Goal: Information Seeking & Learning: Learn about a topic

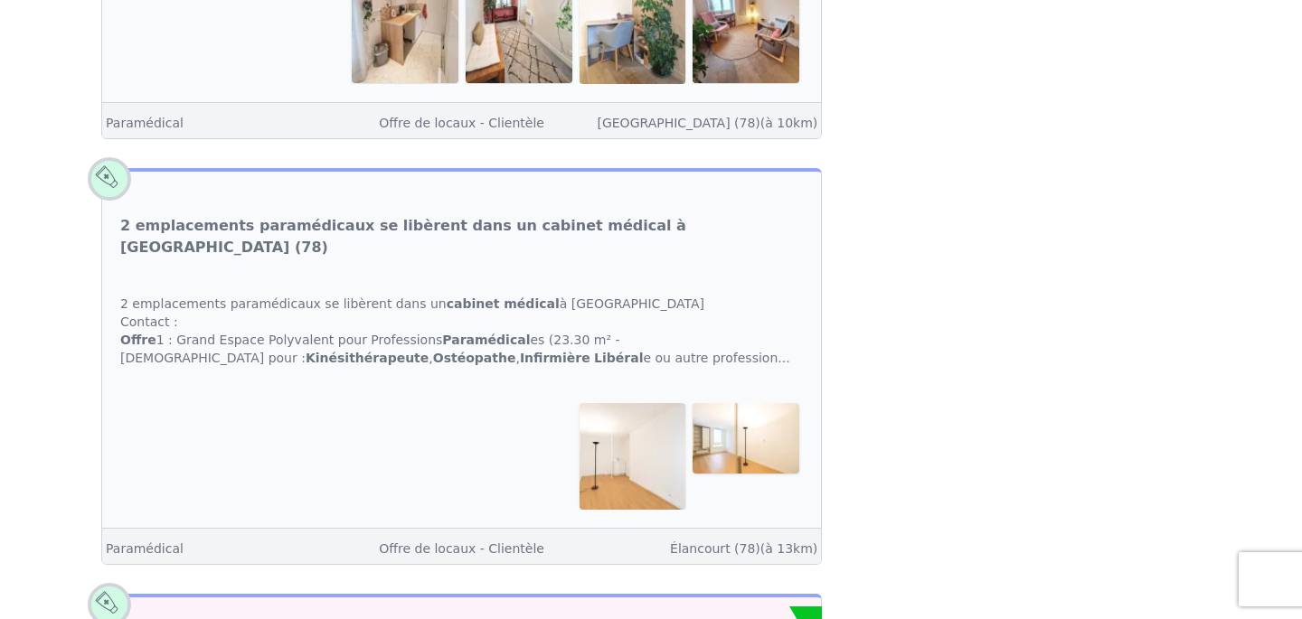
scroll to position [2367, 0]
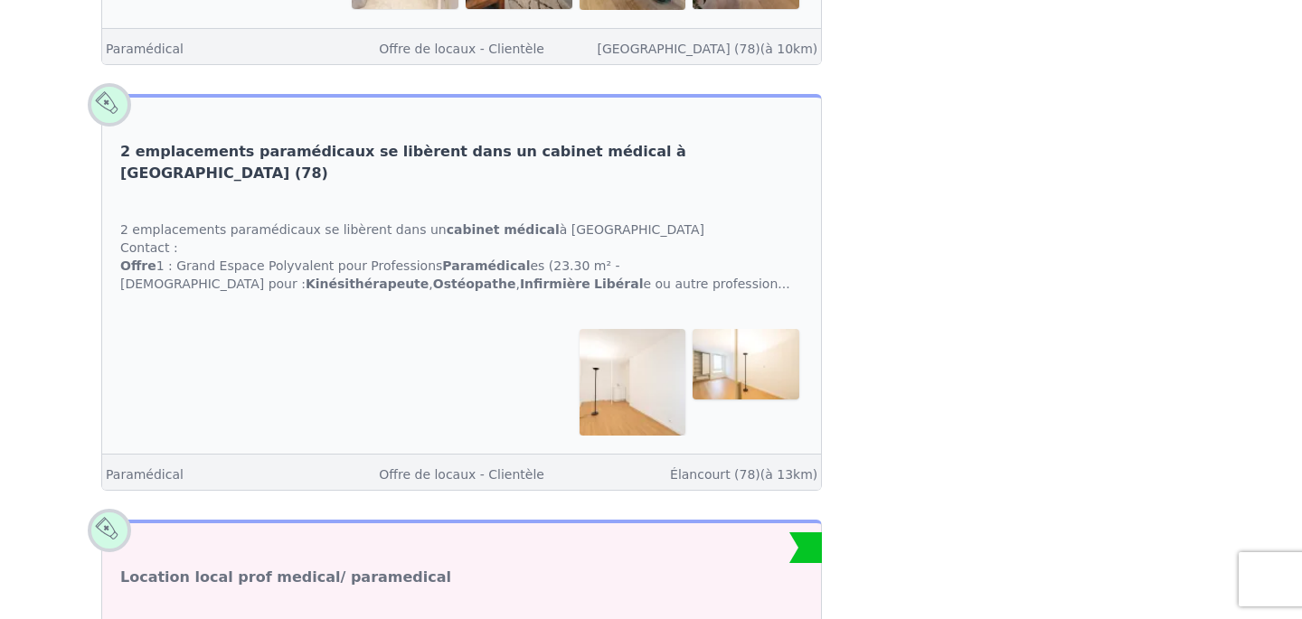
click at [303, 141] on link "2 emplacements paramédicaux se libèrent dans un cabinet médical à [GEOGRAPHIC_D…" at bounding box center [461, 162] width 682 height 43
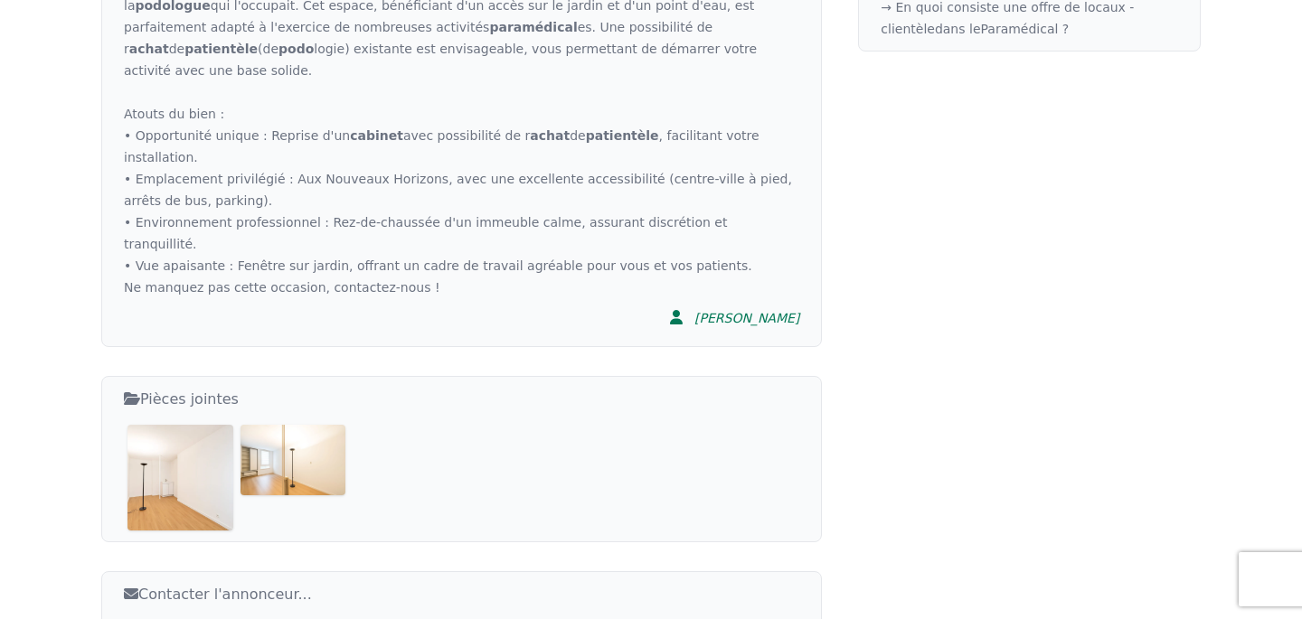
scroll to position [1236, 0]
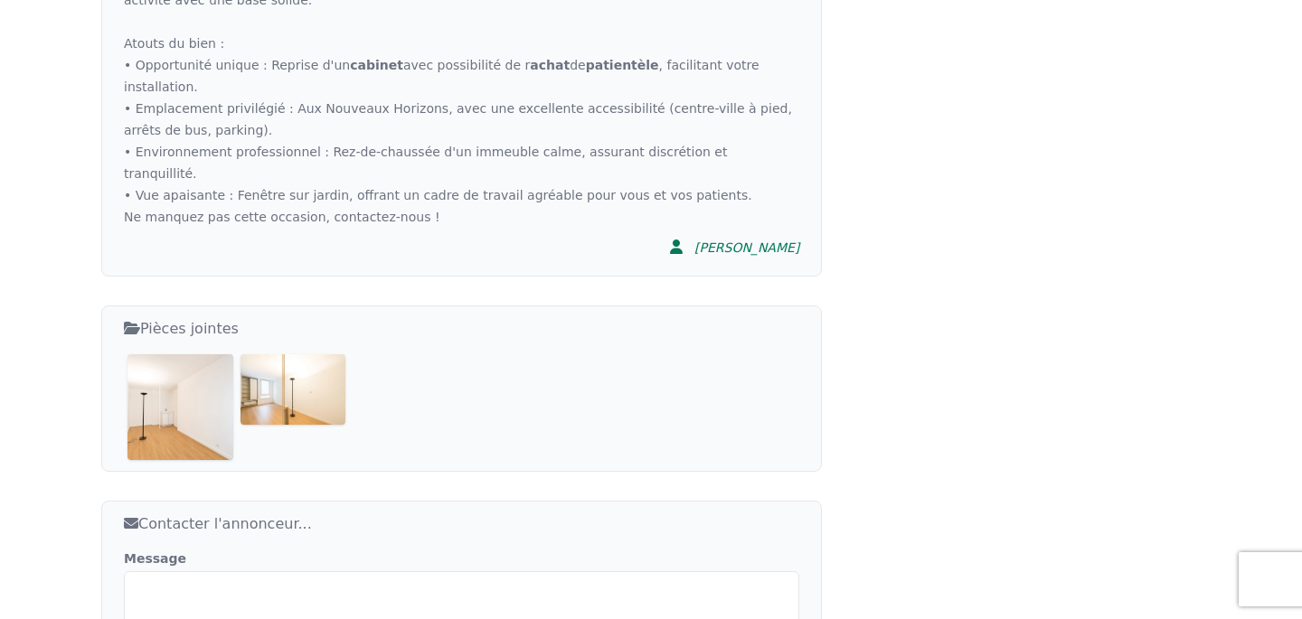
click at [204, 354] on img at bounding box center [180, 407] width 106 height 106
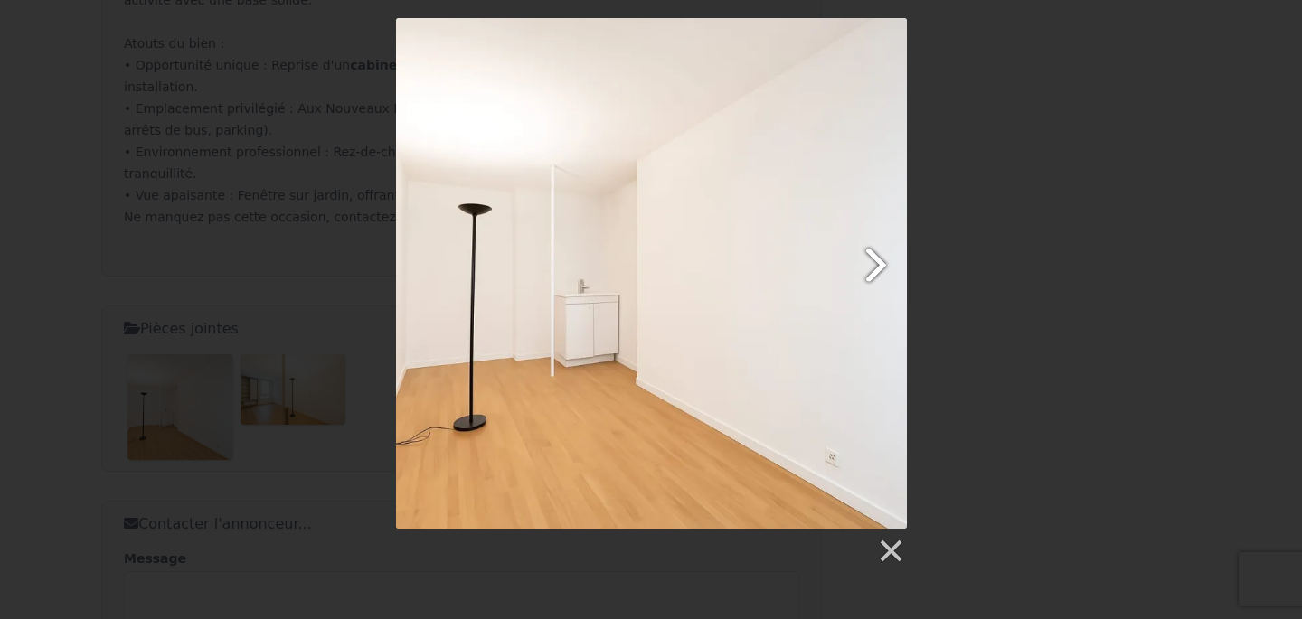
click at [872, 263] on link at bounding box center [742, 273] width 327 height 511
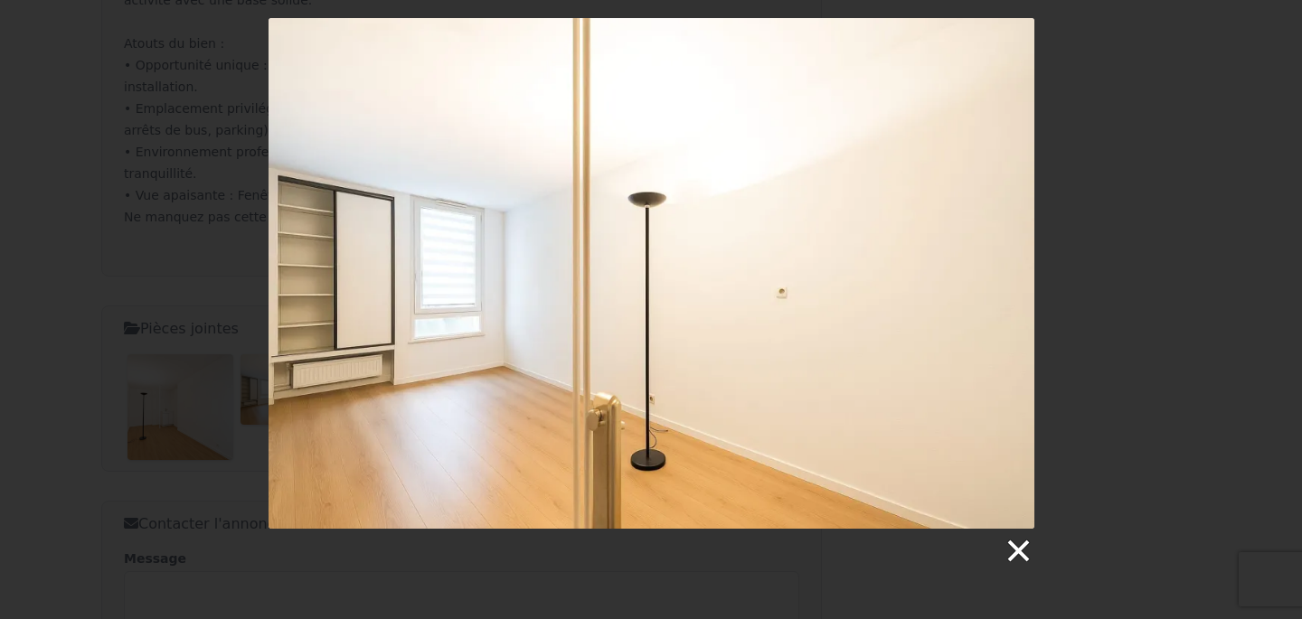
click at [1018, 543] on link at bounding box center [1016, 551] width 27 height 27
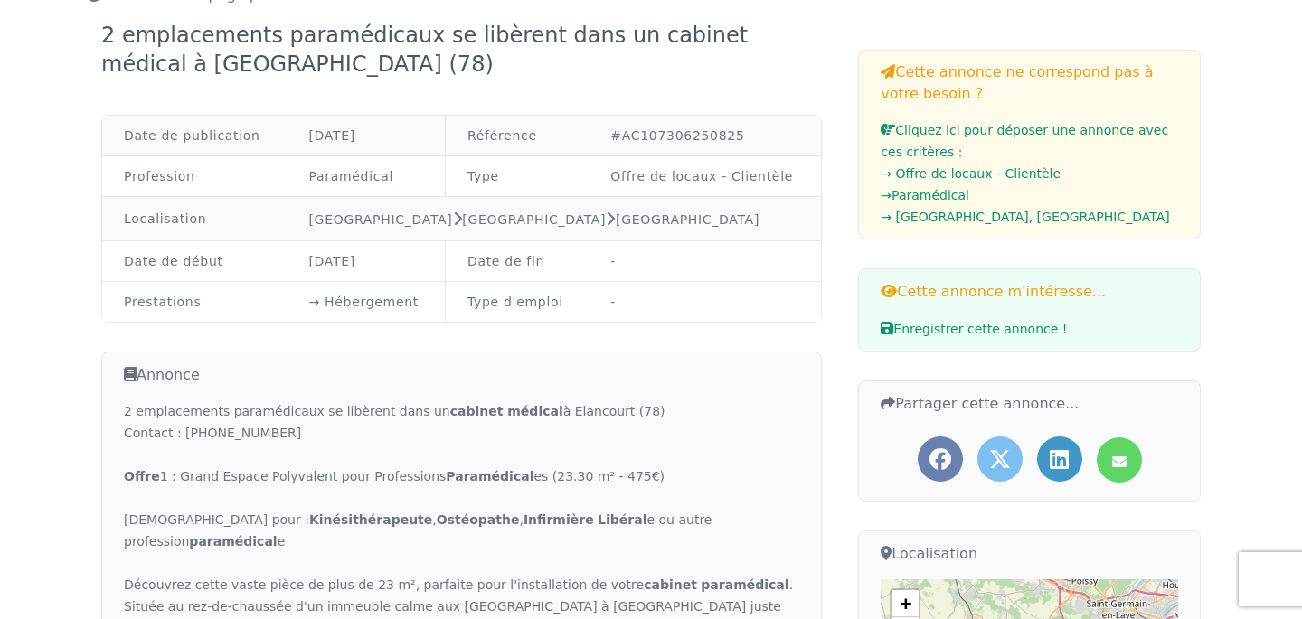
scroll to position [0, 0]
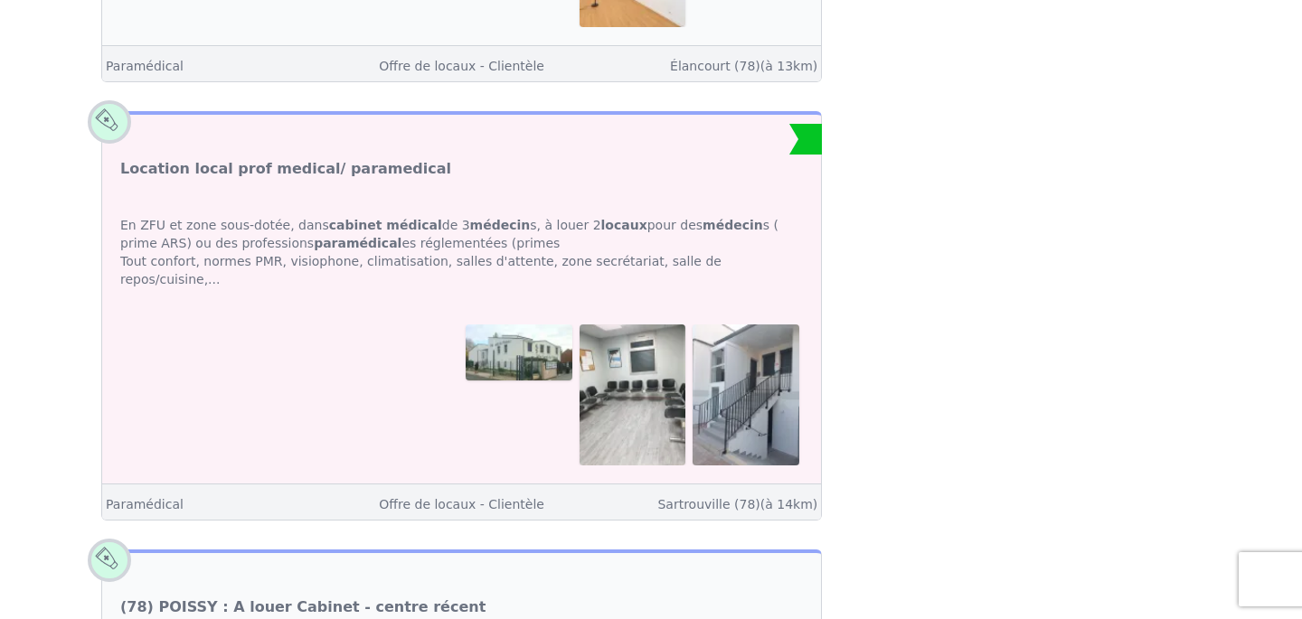
scroll to position [2777, 0]
click at [281, 157] on link "Location local prof medical/ paramedical" at bounding box center [285, 168] width 331 height 22
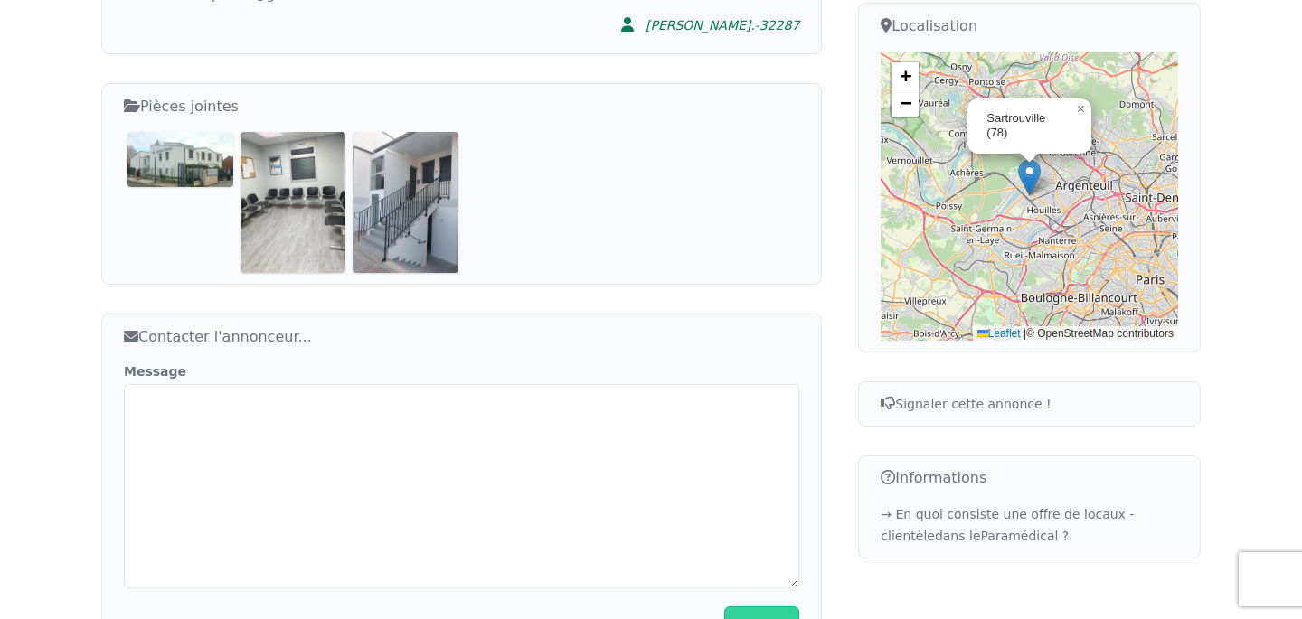
scroll to position [660, 0]
click at [168, 153] on img at bounding box center [180, 157] width 106 height 55
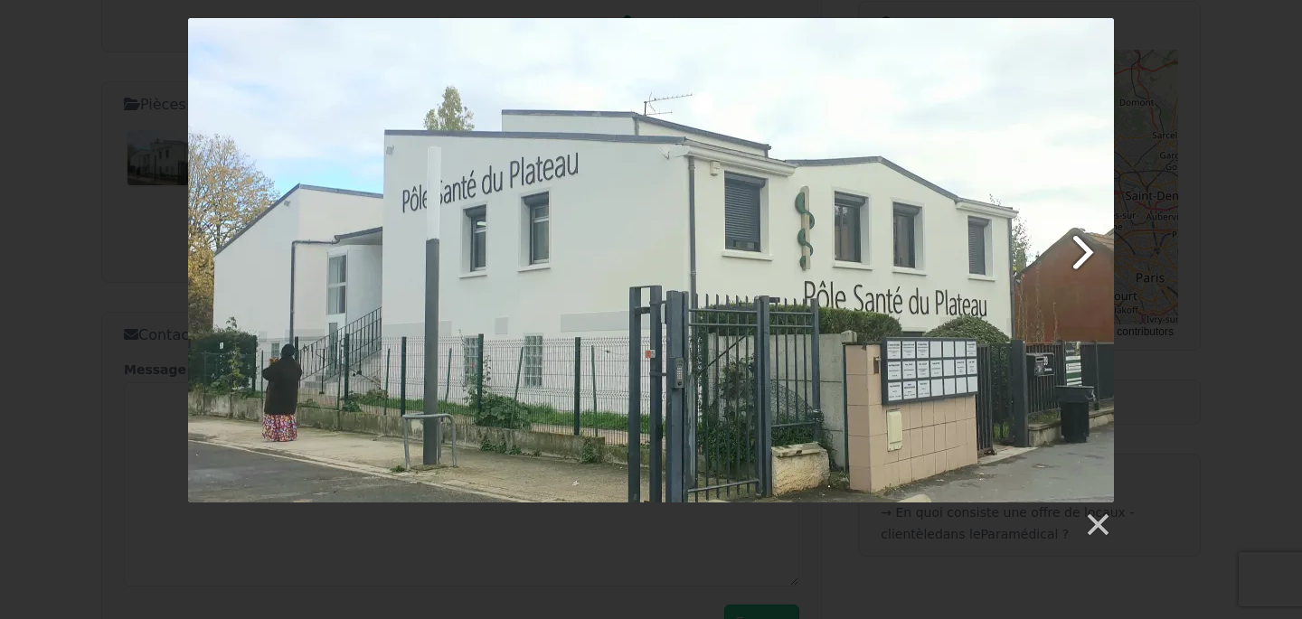
click at [1081, 249] on link at bounding box center [818, 260] width 592 height 485
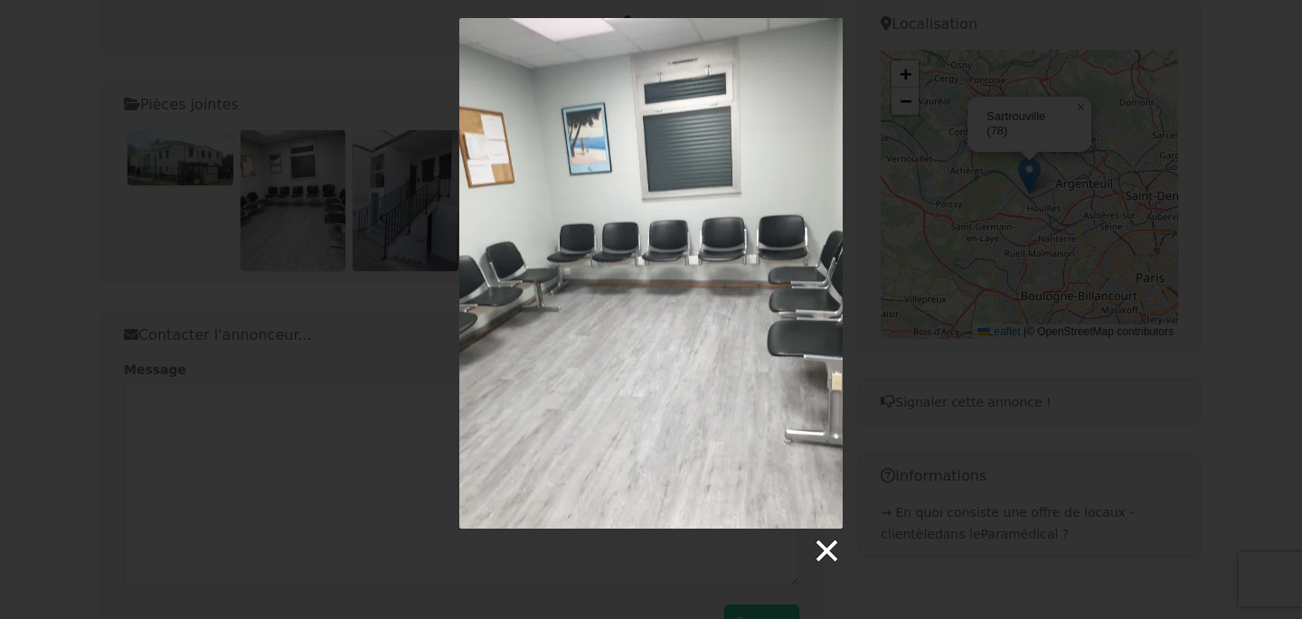
click at [830, 550] on link at bounding box center [825, 551] width 27 height 27
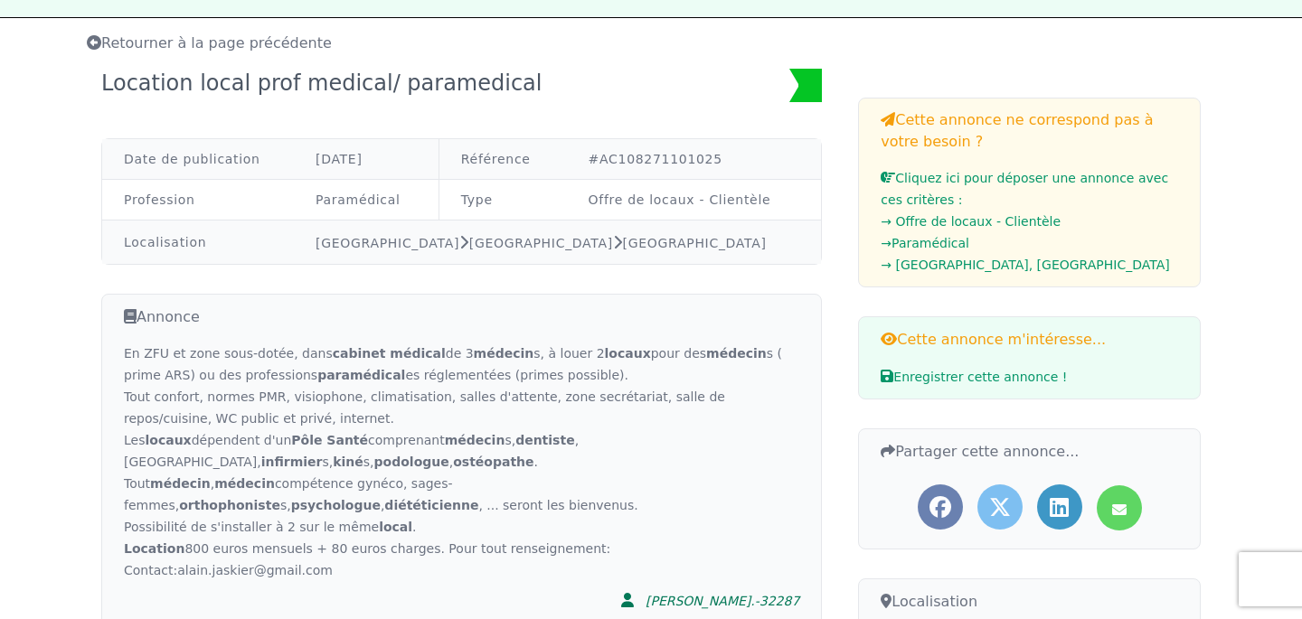
scroll to position [107, 0]
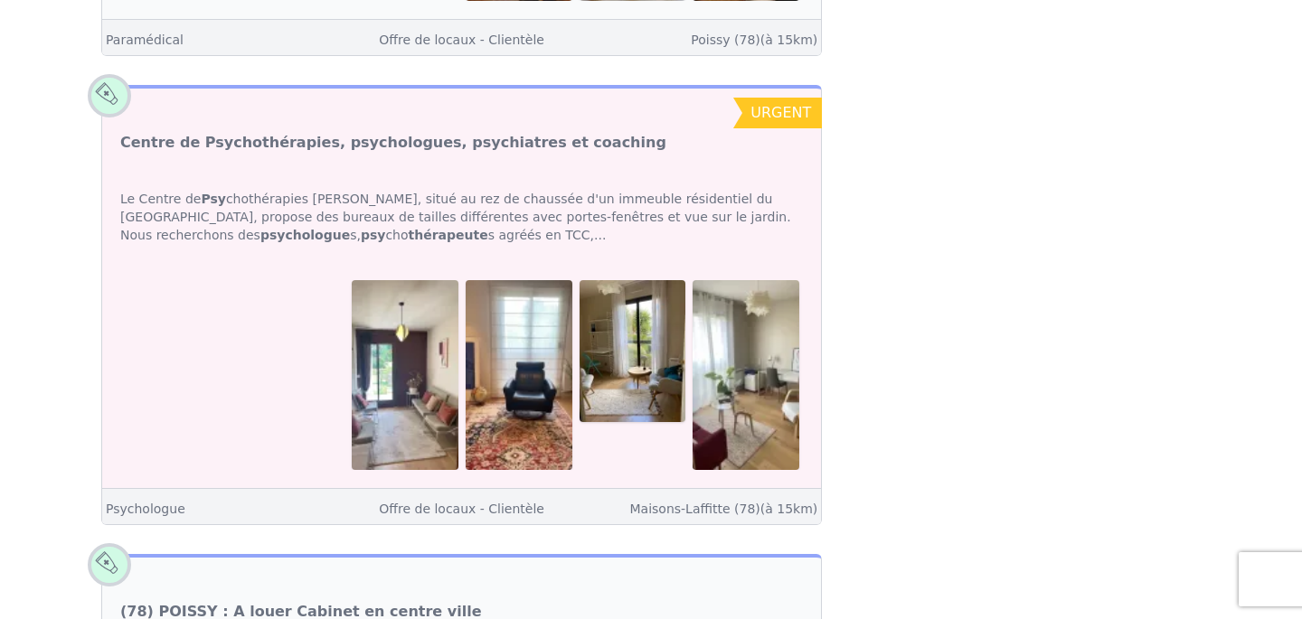
scroll to position [5014, 0]
click at [382, 133] on link "Centre de Psychothérapies, psychologues, psychiatres et coaching" at bounding box center [393, 144] width 546 height 22
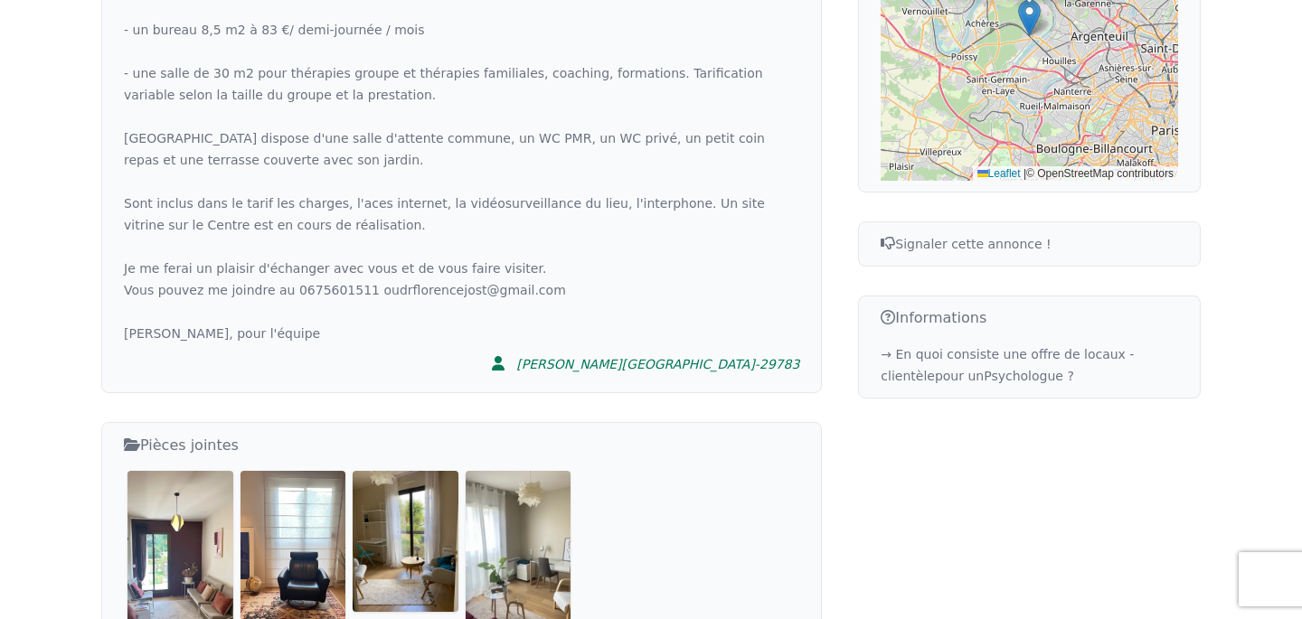
scroll to position [711, 0]
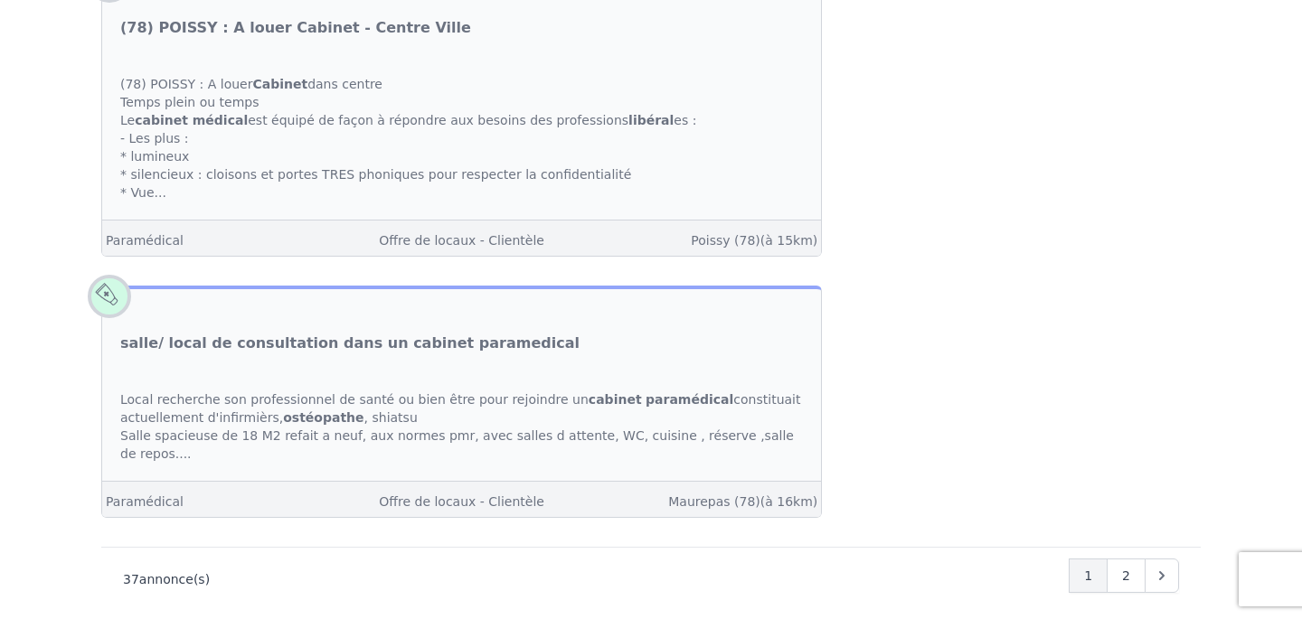
scroll to position [6609, 0]
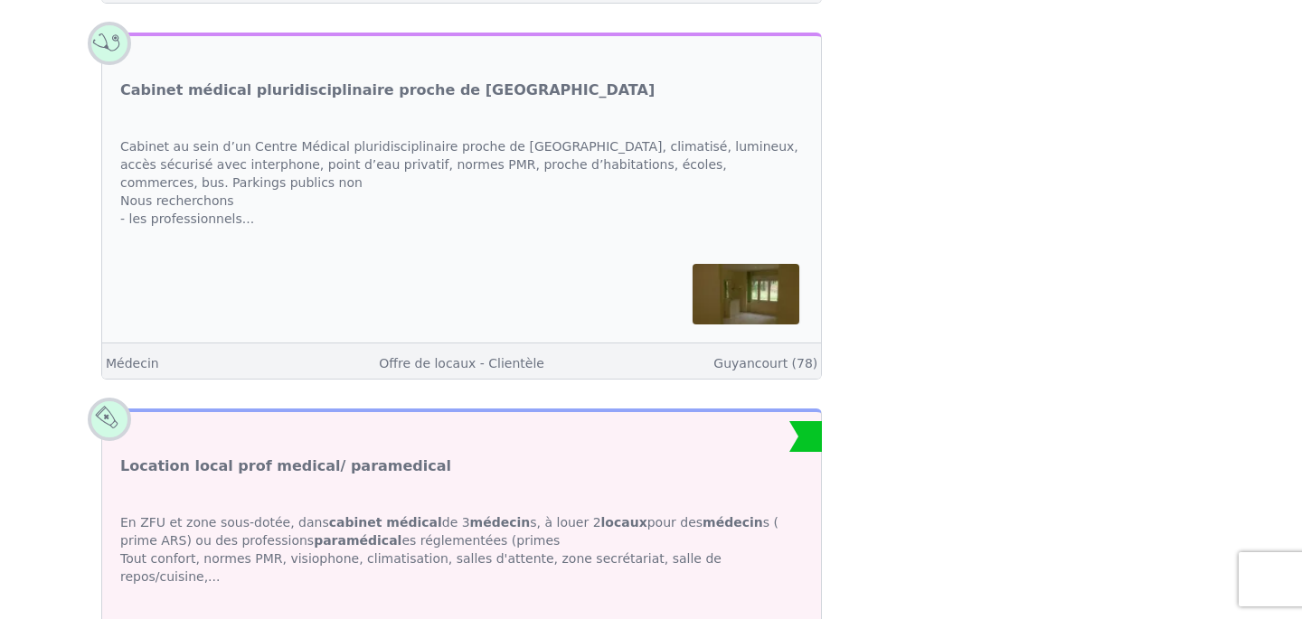
scroll to position [751, 0]
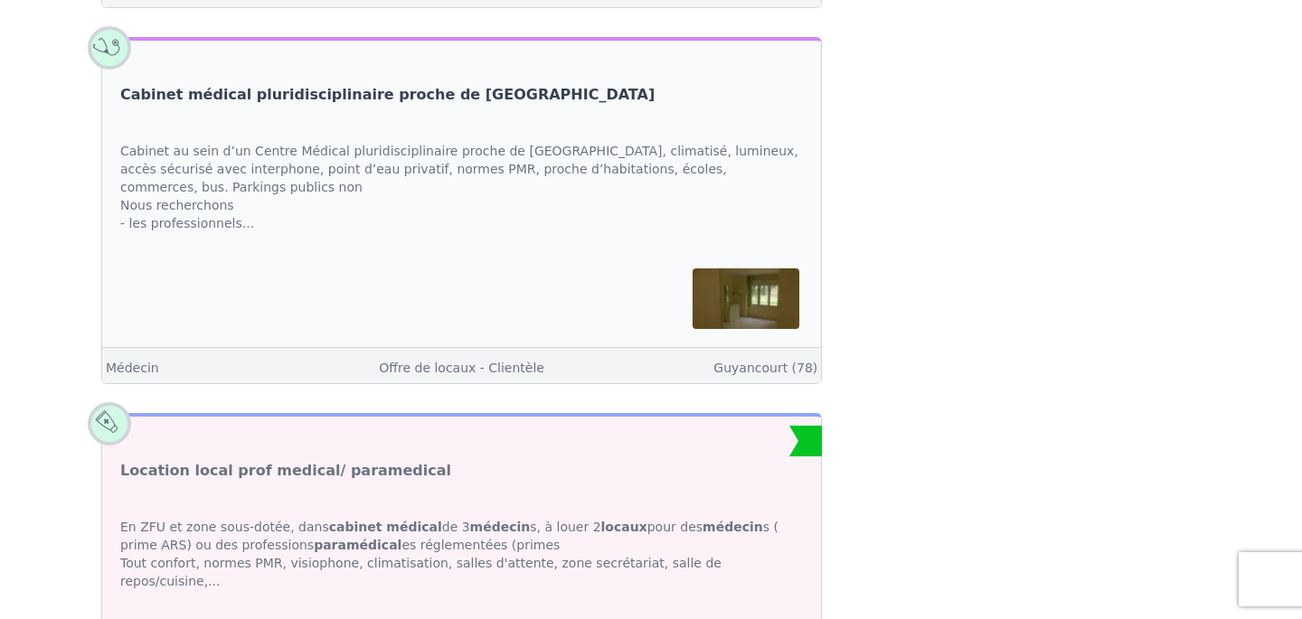
click at [214, 91] on link "Cabinet médical pluridisciplinaire proche de [GEOGRAPHIC_DATA]" at bounding box center [387, 95] width 534 height 22
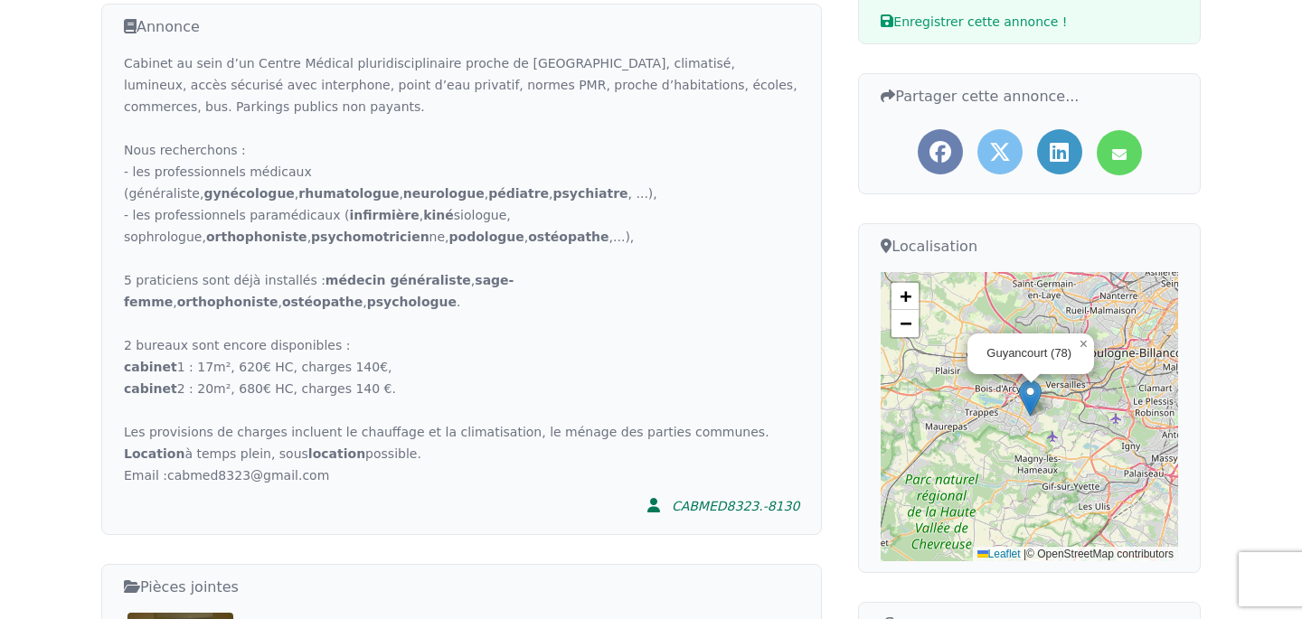
scroll to position [437, 0]
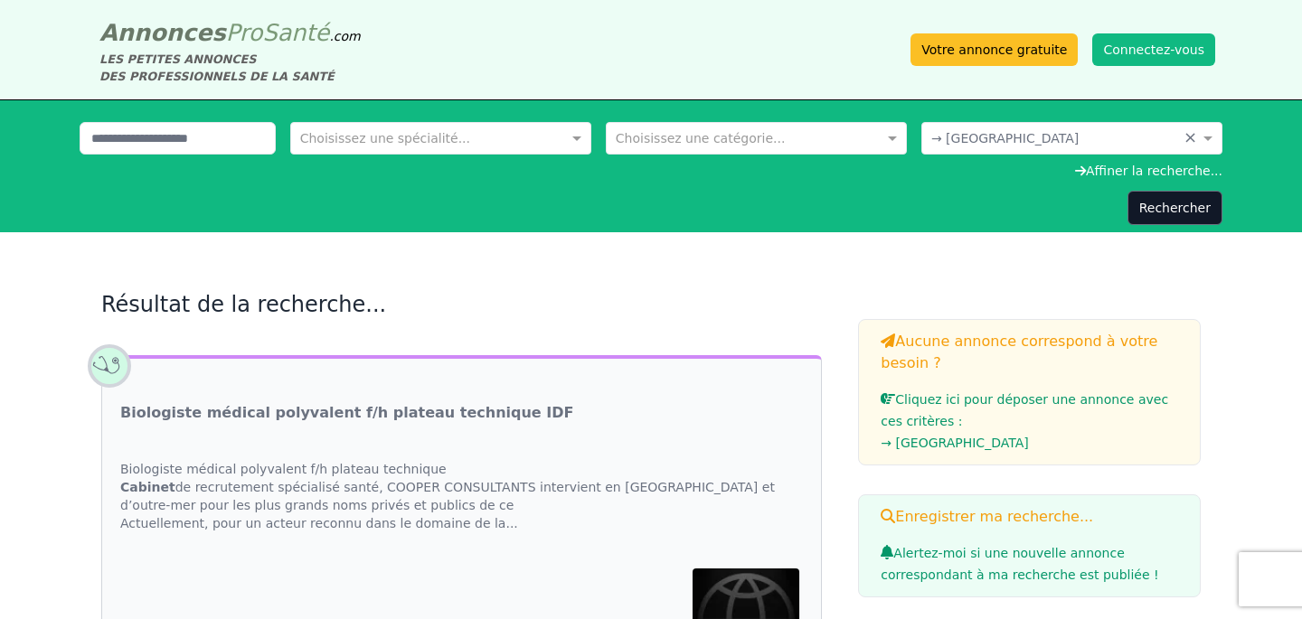
click at [493, 66] on div "Annonces Pro Santé .com LES PETITES ANNONCES DES PROFESSIONNELS DE LA SANTÉ Vot…" at bounding box center [651, 49] width 1128 height 71
